Goal: Navigation & Orientation: Find specific page/section

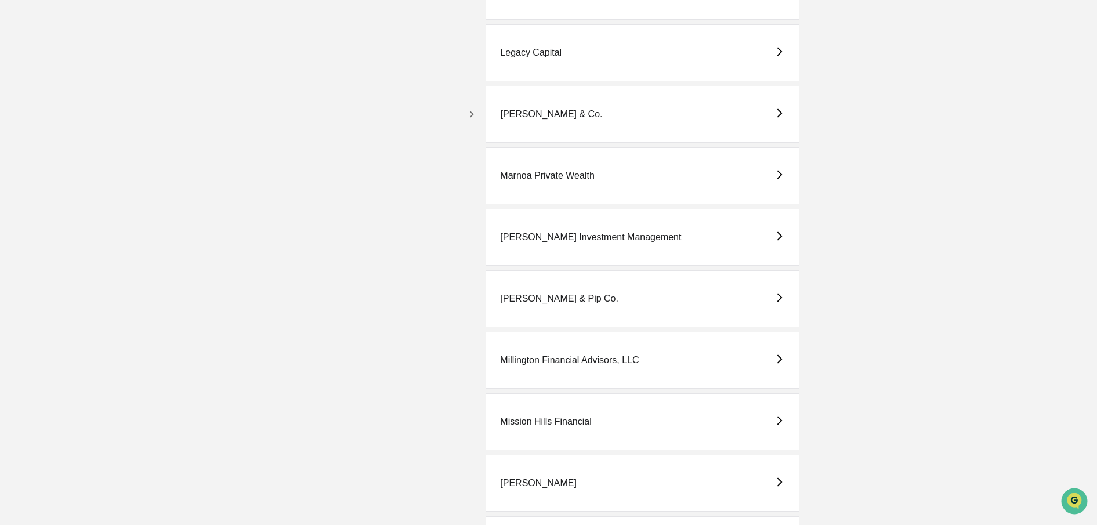
scroll to position [2295, 0]
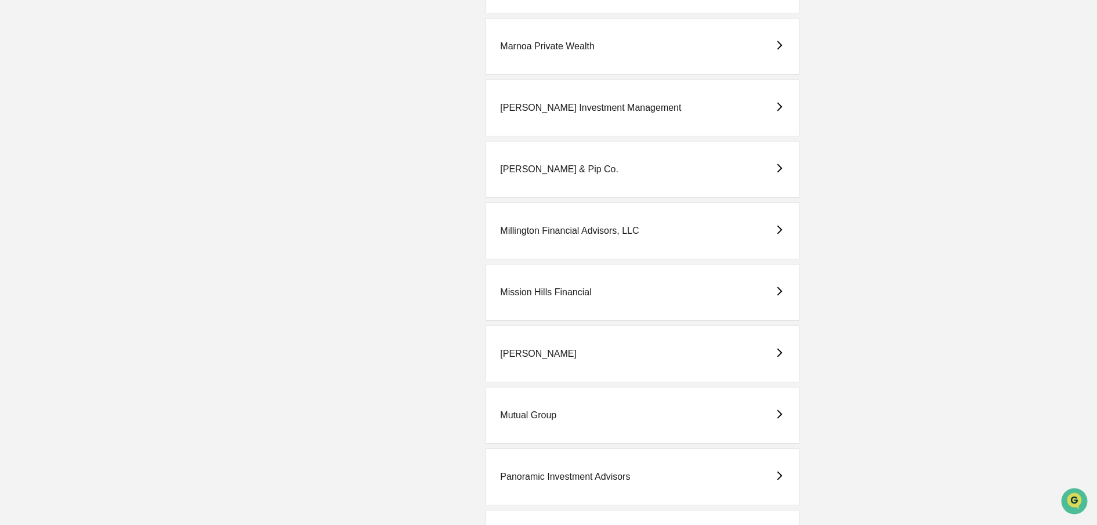
click at [548, 291] on div "Mission Hills Financial" at bounding box center [545, 292] width 91 height 10
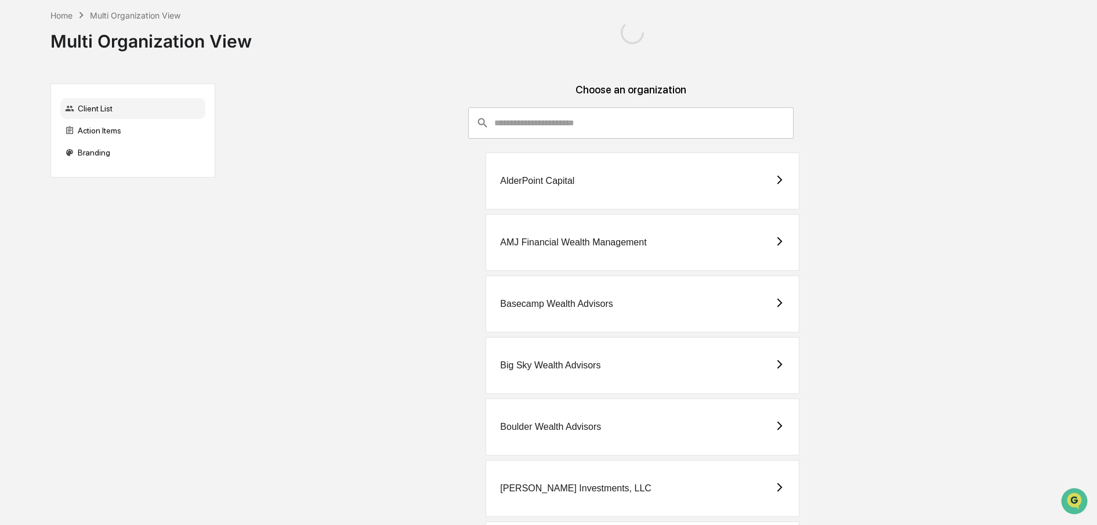
click at [544, 180] on div "AlderPoint Capital" at bounding box center [537, 181] width 74 height 10
